Goal: Register for event/course

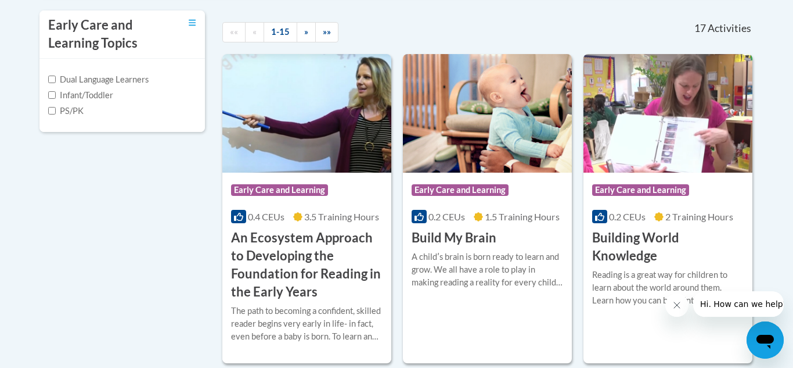
scroll to position [511, 0]
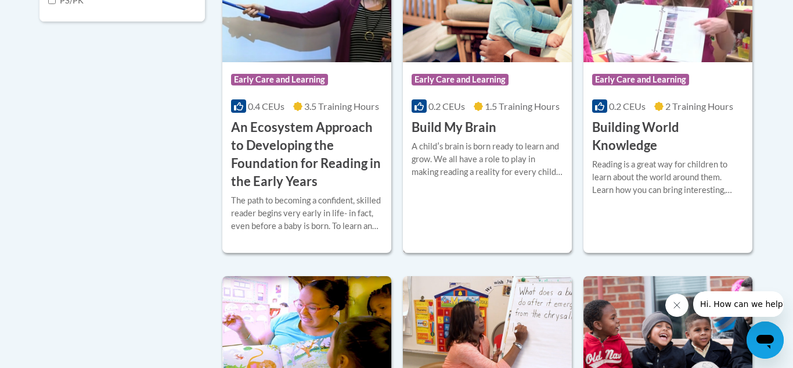
click at [447, 124] on h3 "Build My Brain" at bounding box center [454, 127] width 85 height 18
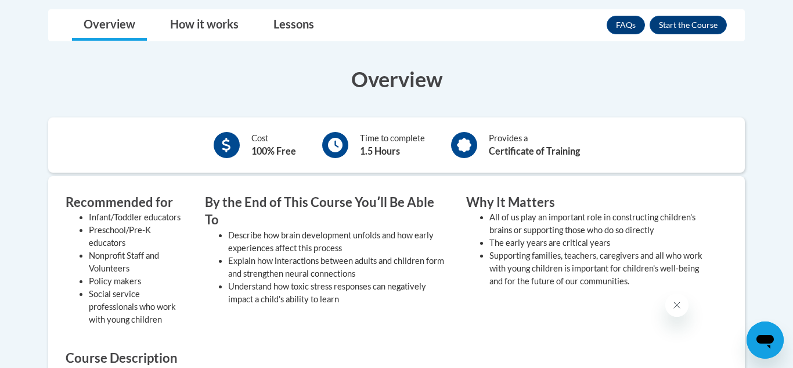
scroll to position [325, 0]
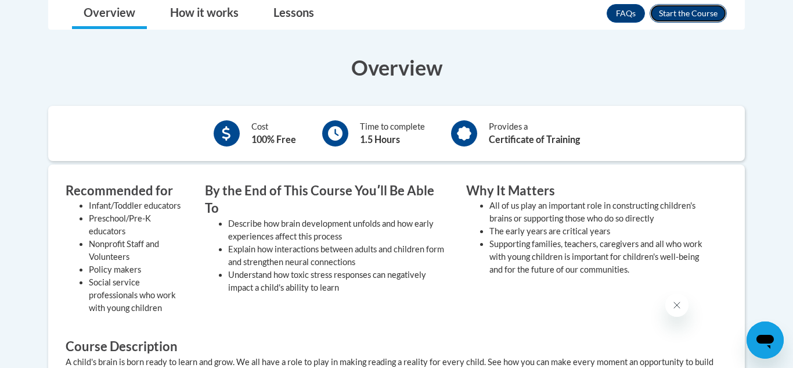
click at [682, 10] on button "Enroll" at bounding box center [688, 13] width 77 height 19
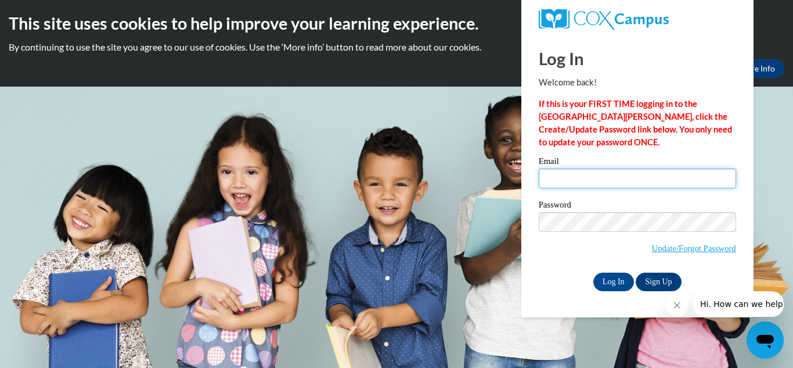
click at [565, 182] on input "Email" at bounding box center [637, 178] width 197 height 20
type input "[EMAIL_ADDRESS][DOMAIN_NAME]"
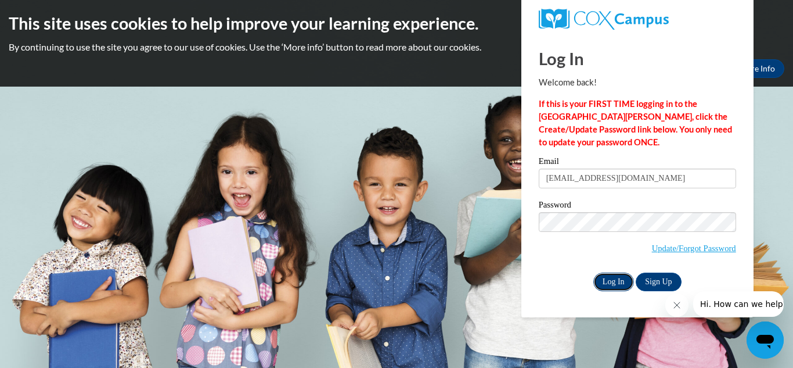
click at [602, 279] on input "Log In" at bounding box center [614, 281] width 41 height 19
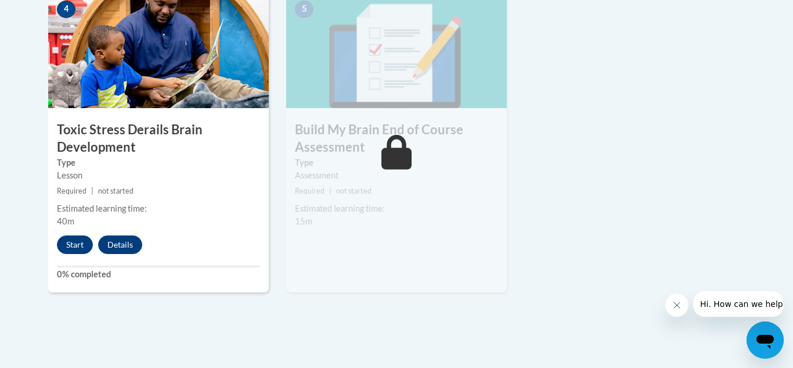
scroll to position [720, 0]
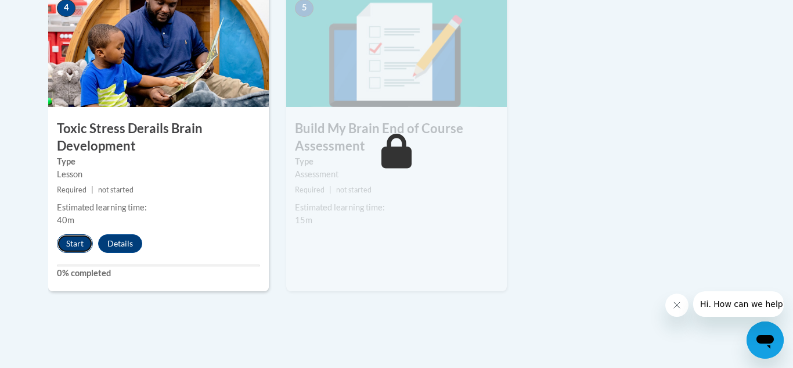
click at [75, 243] on button "Start" at bounding box center [75, 243] width 36 height 19
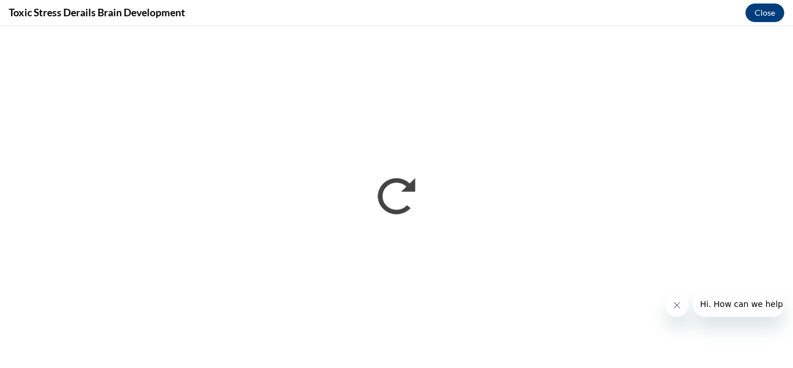
scroll to position [0, 0]
click at [678, 301] on icon "Close message from company" at bounding box center [677, 304] width 9 height 9
